Goal: Check status: Check status

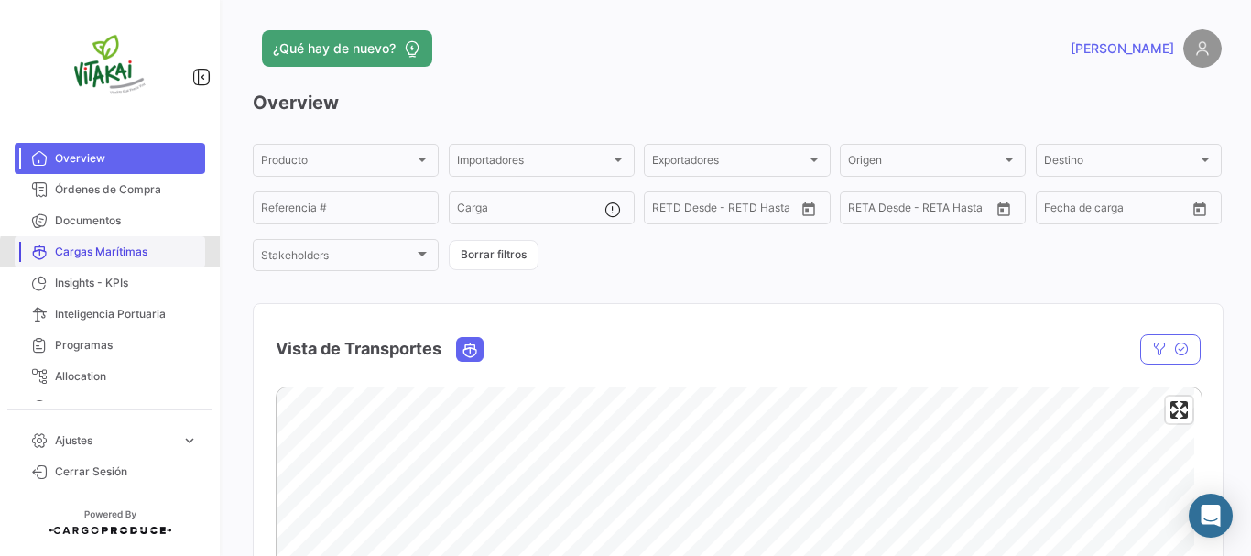
click at [142, 262] on link "Cargas Marítimas" at bounding box center [110, 251] width 190 height 31
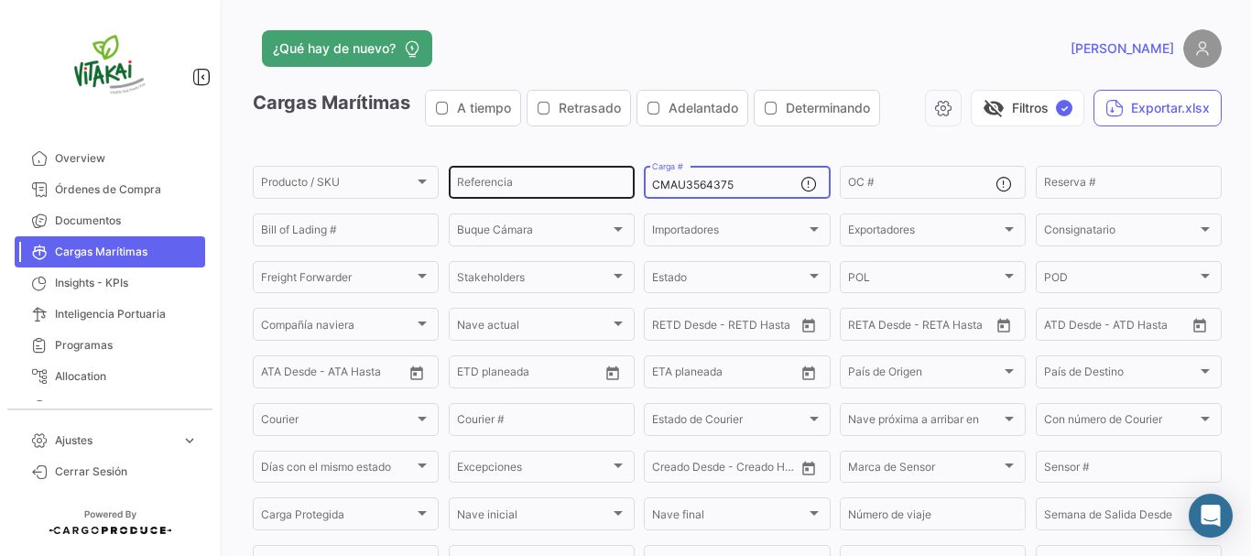
drag, startPoint x: 747, startPoint y: 184, endPoint x: 604, endPoint y: 188, distance: 142.9
click at [0, 0] on div "Producto / SKU Producto / SKU Referencia CMAU3564375 Carga # OC # Reserva # Bil…" at bounding box center [0, 0] width 0 height 0
paste input "TIIU5164172"
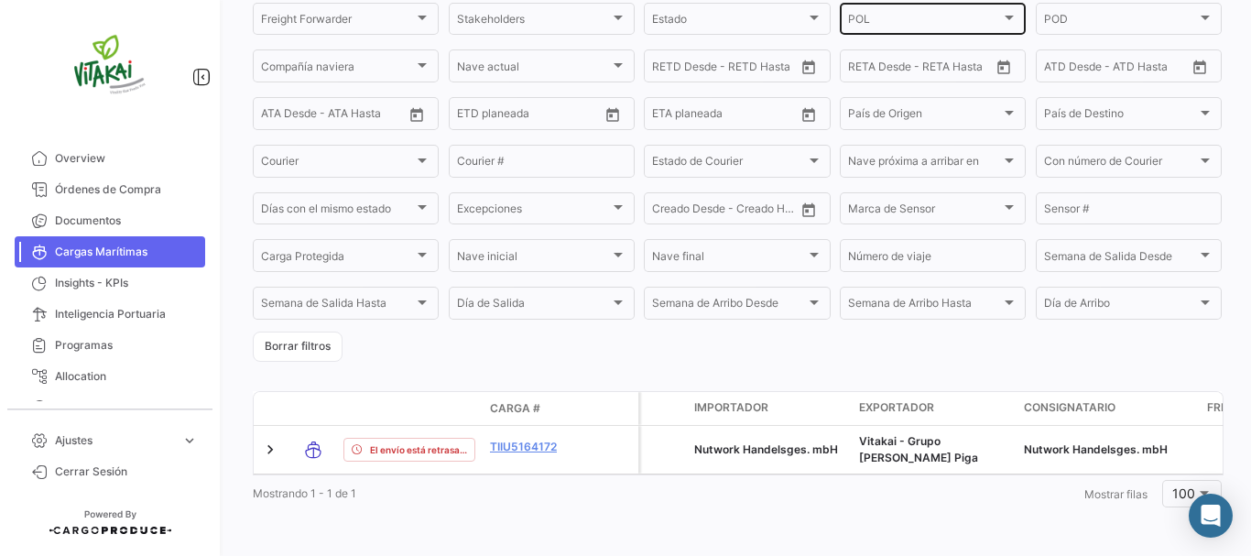
scroll to position [272, 0]
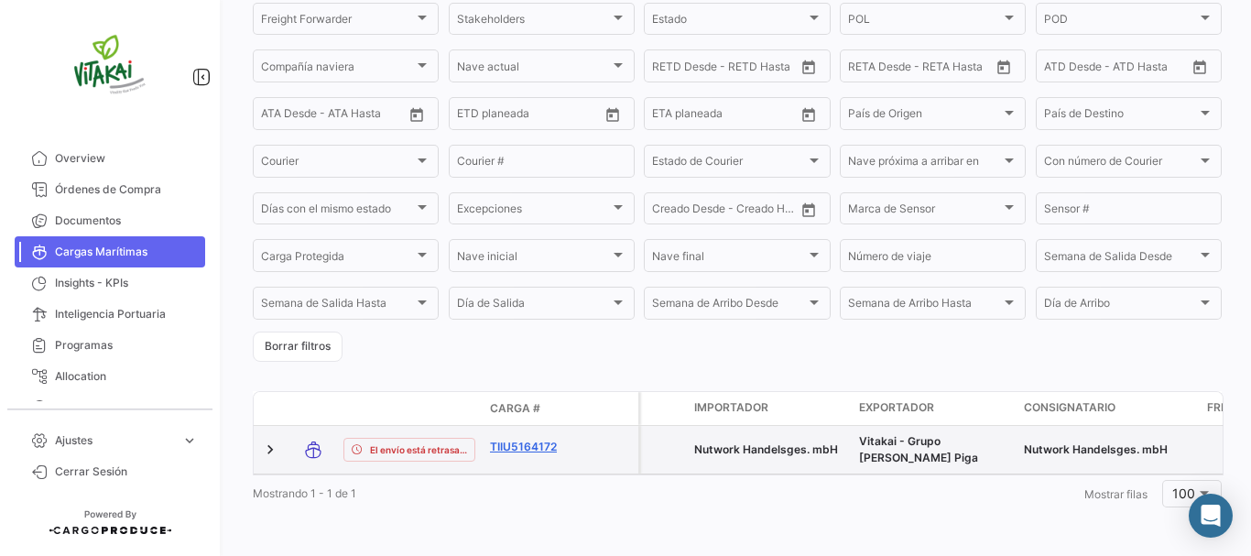
type input "TIIU5164172"
click at [538, 439] on link "TIIU5164172" at bounding box center [537, 447] width 95 height 16
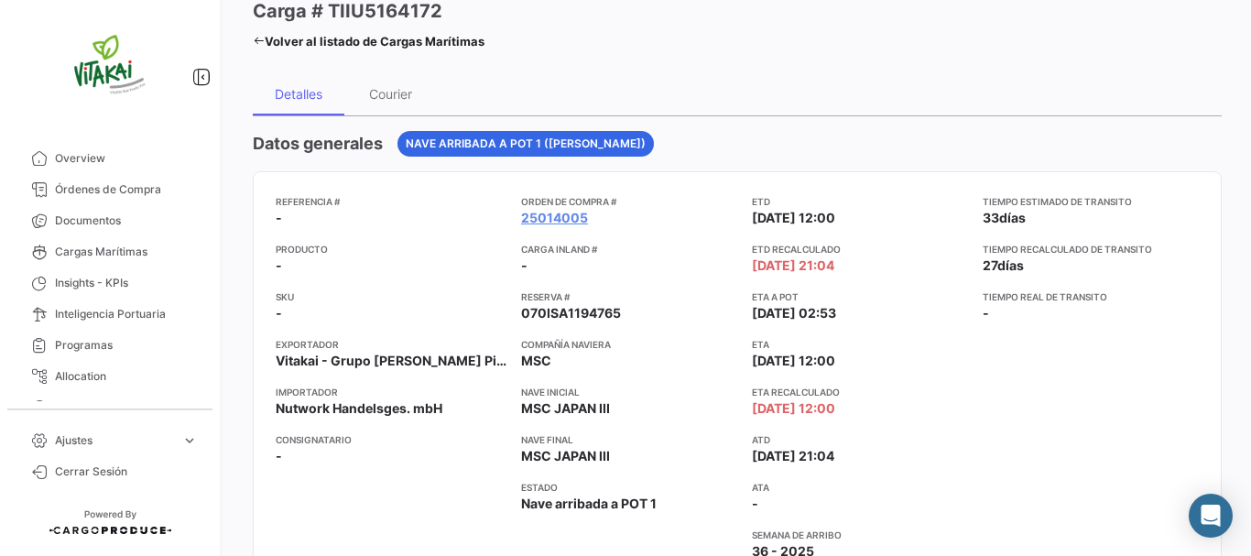
scroll to position [183, 0]
